Goal: Check status: Check status

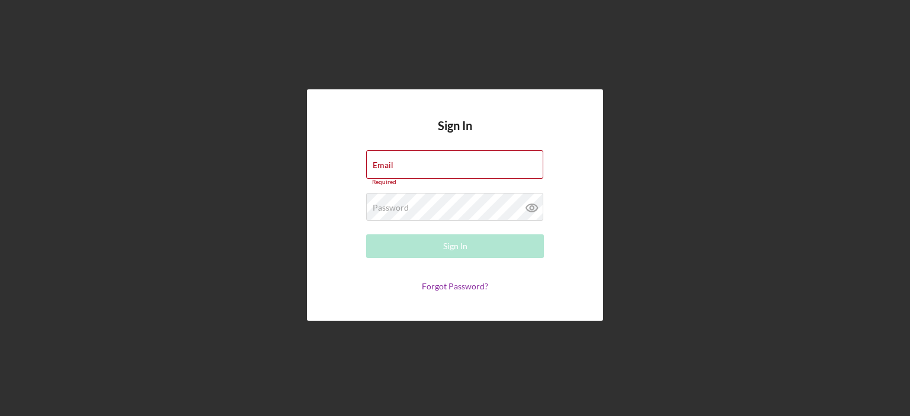
click at [427, 140] on div "Sign In Email Required Password Required Sign In Forgot Password?" at bounding box center [455, 205] width 296 height 232
click at [423, 167] on input "Email" at bounding box center [454, 164] width 177 height 28
type input "[EMAIL_ADDRESS][DOMAIN_NAME]"
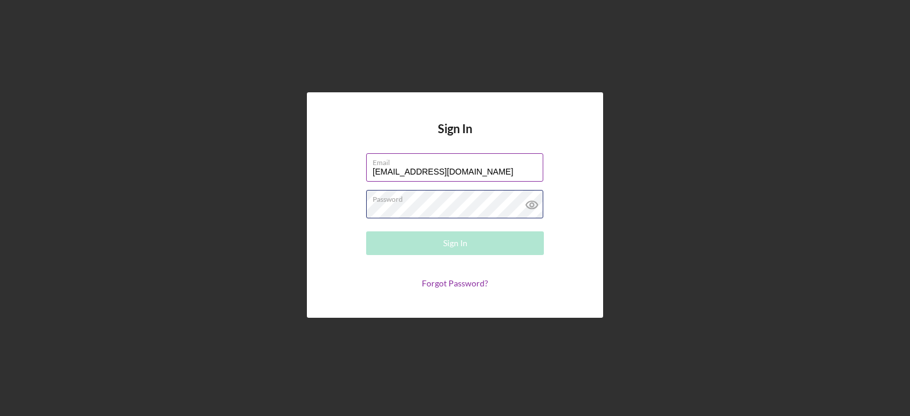
click at [427, 203] on div "Password Required" at bounding box center [455, 205] width 178 height 30
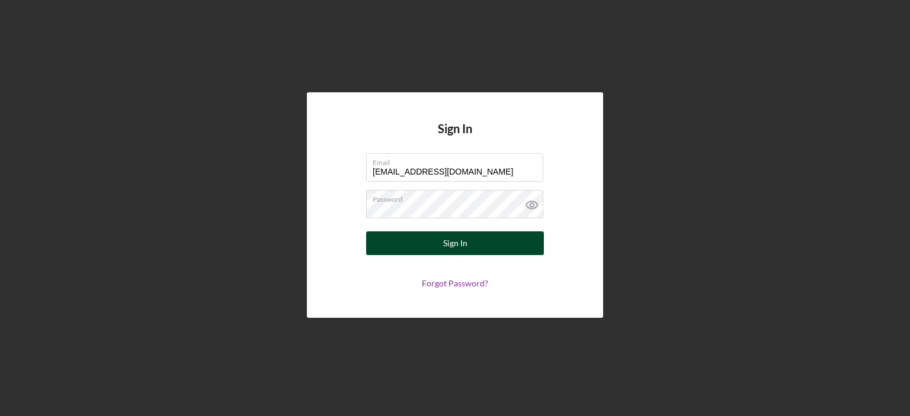
click at [444, 246] on div "Sign In" at bounding box center [455, 244] width 24 height 24
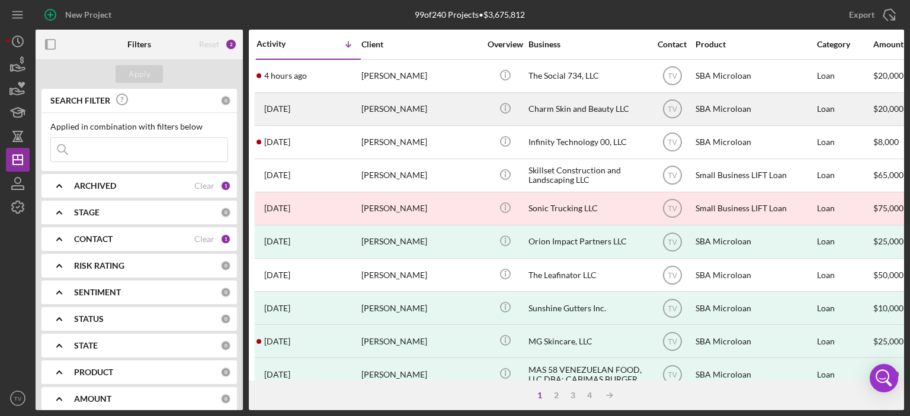
click at [290, 105] on time "[DATE]" at bounding box center [277, 108] width 26 height 9
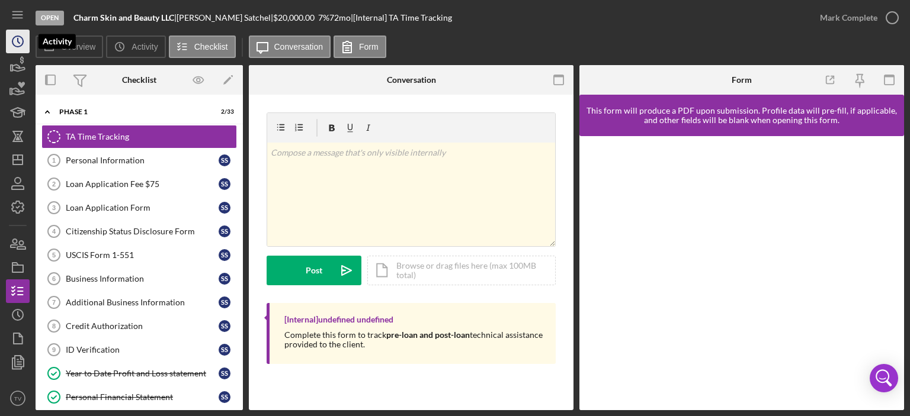
click at [15, 48] on icon "Icon/History" at bounding box center [18, 42] width 30 height 30
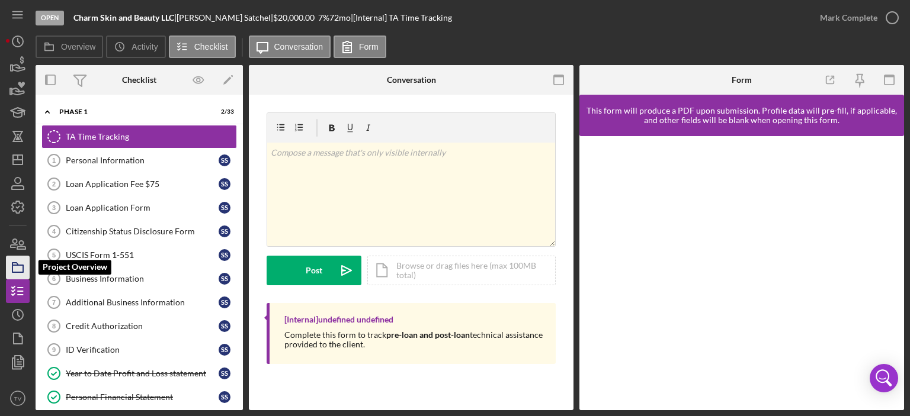
click at [17, 267] on icon "button" at bounding box center [18, 268] width 30 height 30
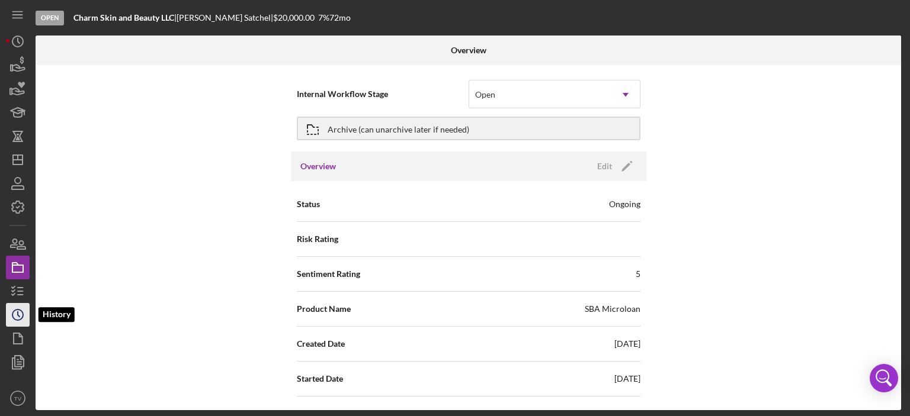
click at [20, 313] on icon "Icon/History" at bounding box center [18, 315] width 30 height 30
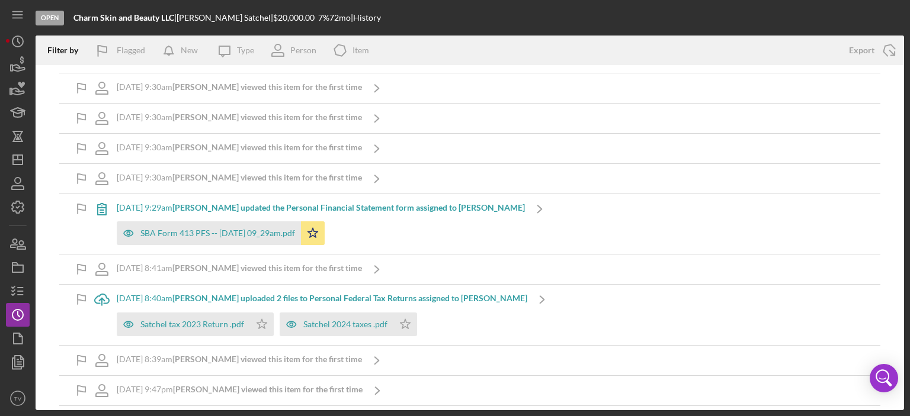
scroll to position [379, 0]
